Goal: Task Accomplishment & Management: Manage account settings

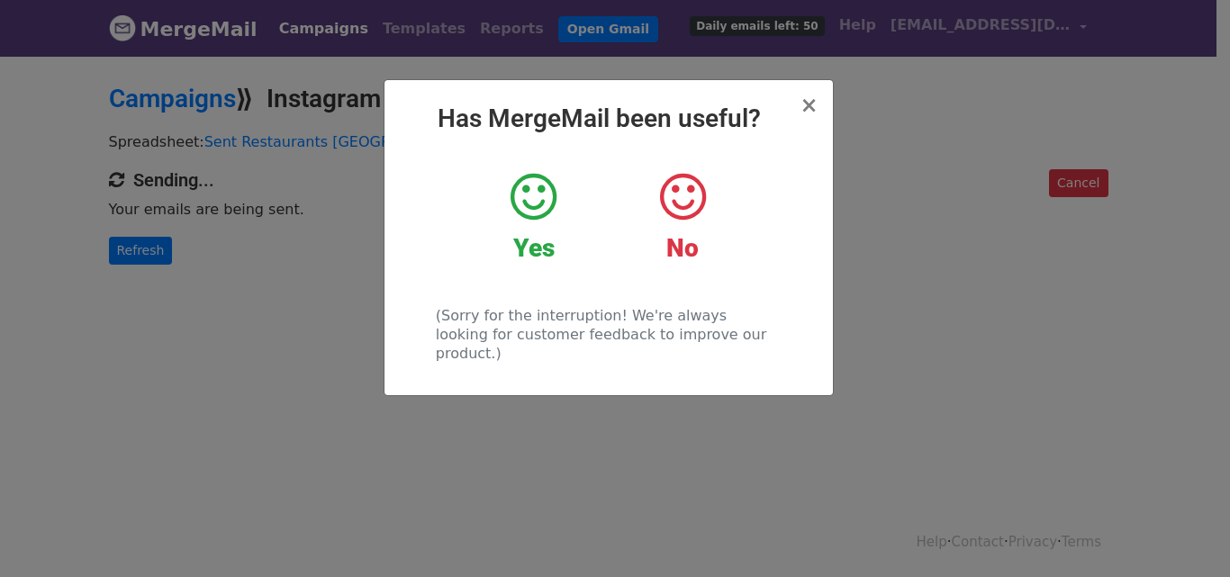
click at [528, 217] on icon at bounding box center [534, 197] width 46 height 54
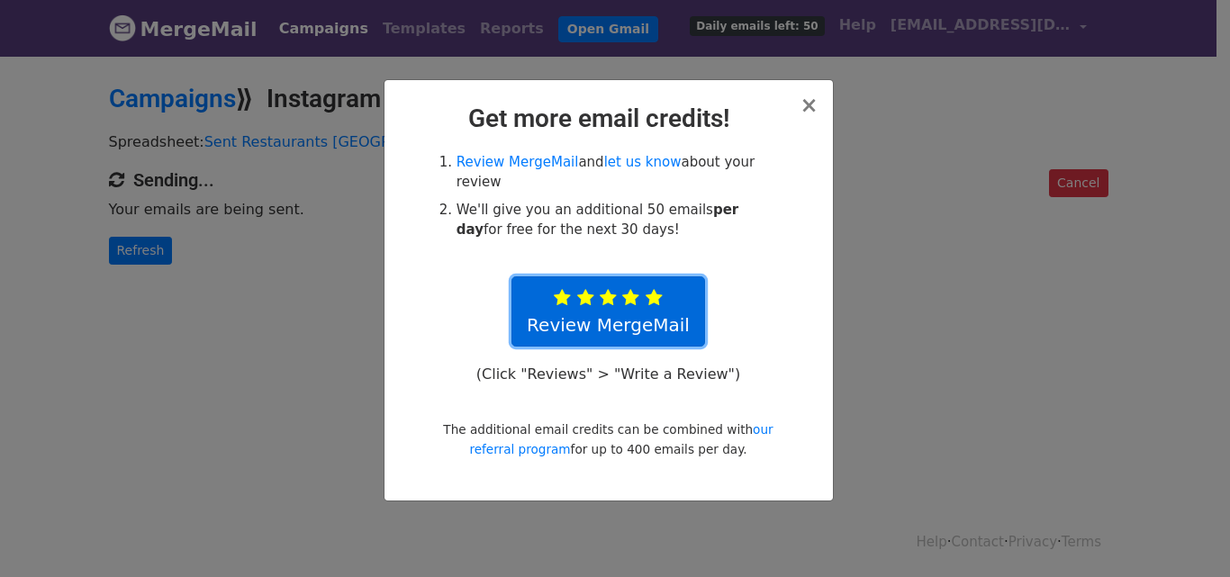
click at [623, 300] on link "Review MergeMail" at bounding box center [608, 311] width 194 height 70
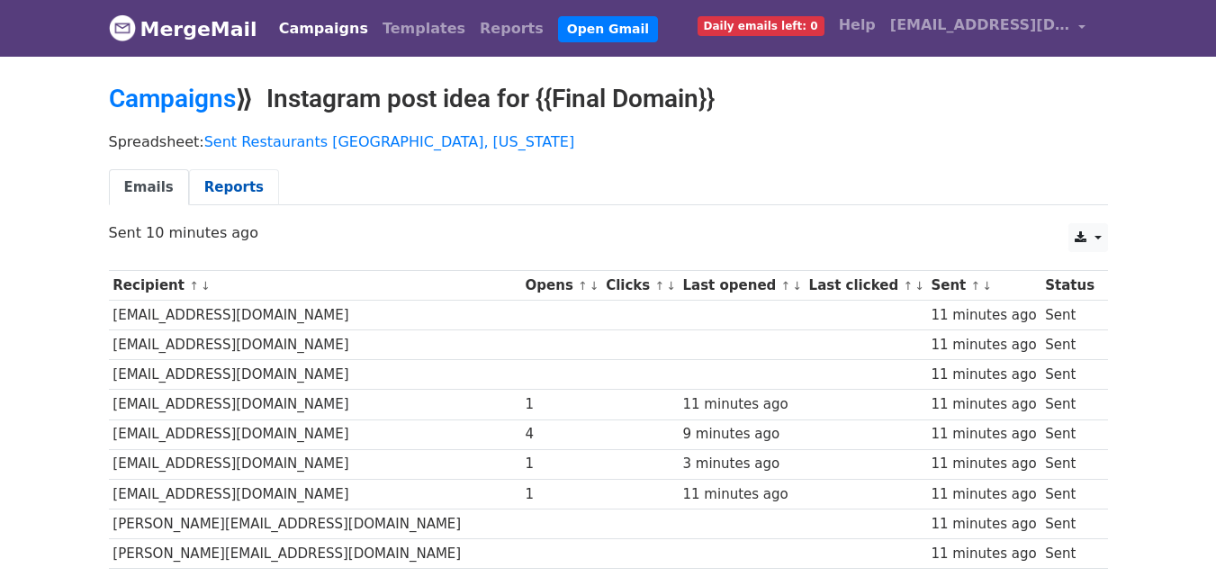
click at [207, 189] on link "Reports" at bounding box center [234, 187] width 90 height 37
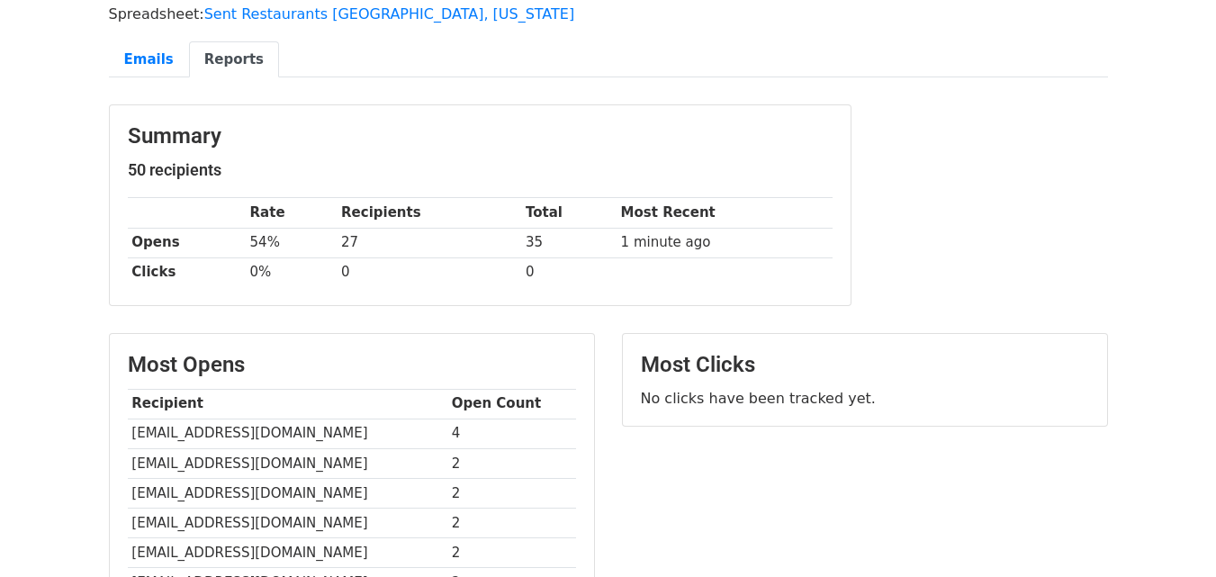
scroll to position [27, 0]
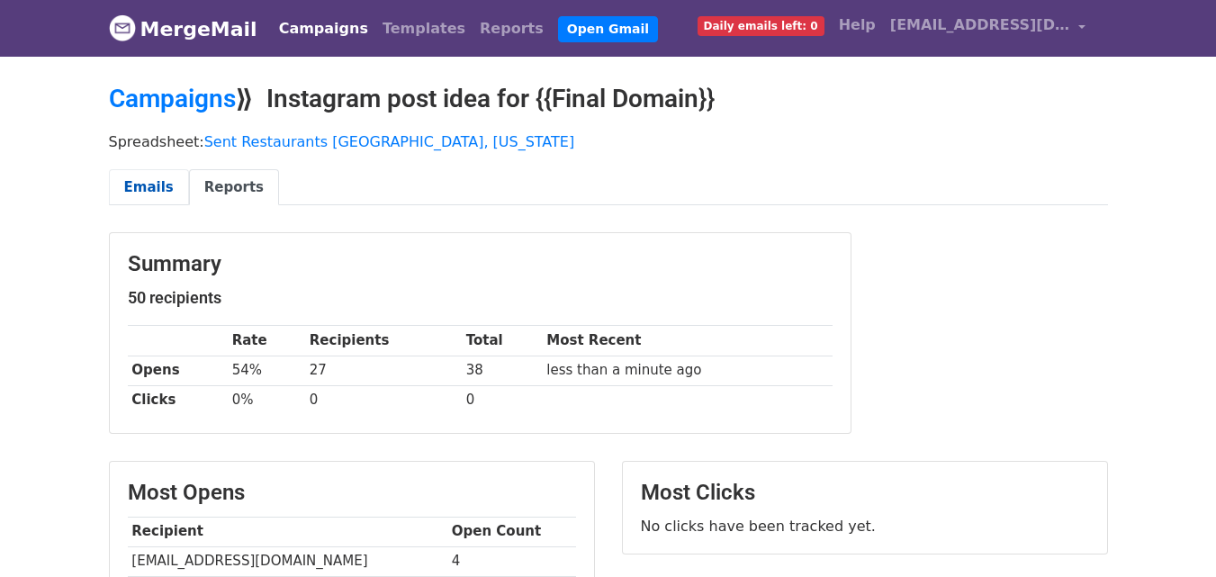
click at [135, 189] on link "Emails" at bounding box center [149, 187] width 80 height 37
